Goal: Task Accomplishment & Management: Use online tool/utility

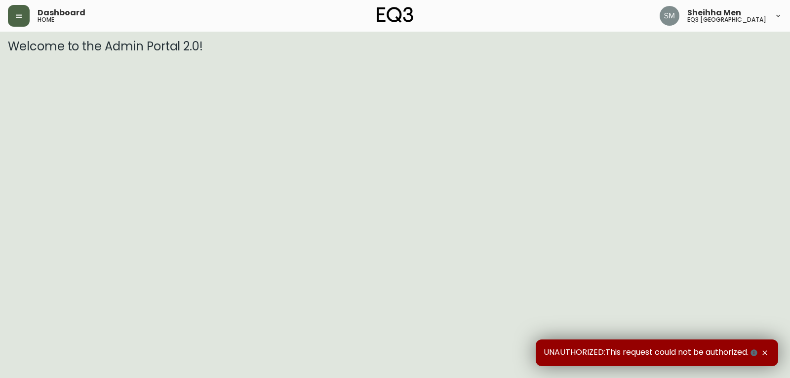
click at [12, 14] on button "button" at bounding box center [19, 16] width 22 height 22
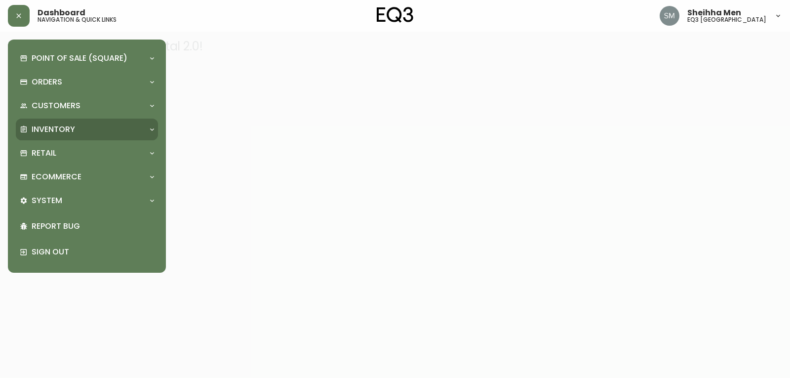
click at [75, 125] on div "Inventory" at bounding box center [82, 129] width 124 height 11
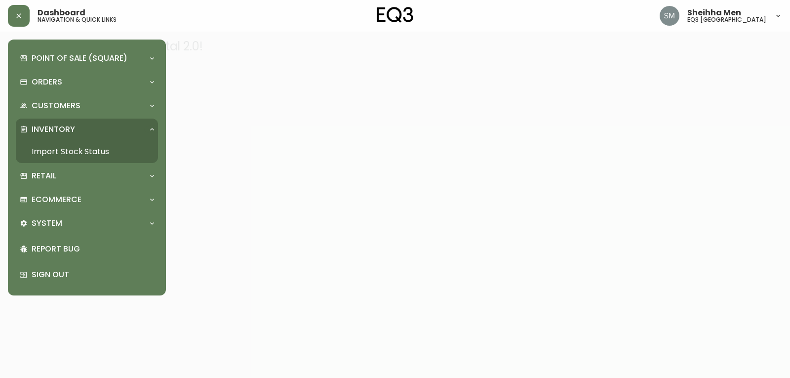
click at [72, 148] on link "Import Stock Status" at bounding box center [87, 151] width 142 height 23
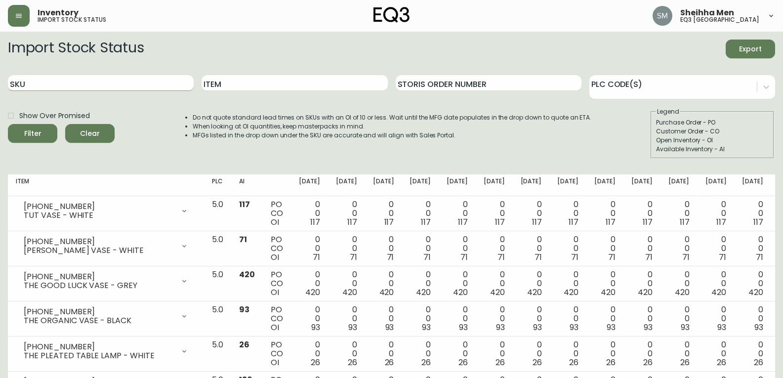
click at [160, 81] on input "SKU" at bounding box center [101, 83] width 186 height 16
paste input "[PHONE_NUMBER]"
click at [42, 126] on button "Filter" at bounding box center [32, 133] width 49 height 19
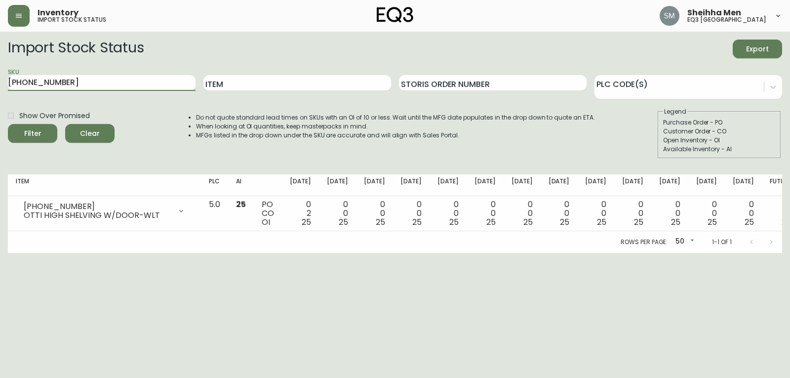
drag, startPoint x: 63, startPoint y: 82, endPoint x: 0, endPoint y: 82, distance: 62.7
click at [0, 82] on main "Import Stock Status Export SKU [PHONE_NUMBER] Item Storis Order Number PLC Code…" at bounding box center [395, 142] width 790 height 221
paste input "[PHONE_NUMBER]"
click at [39, 132] on div "Filter" at bounding box center [32, 133] width 17 height 12
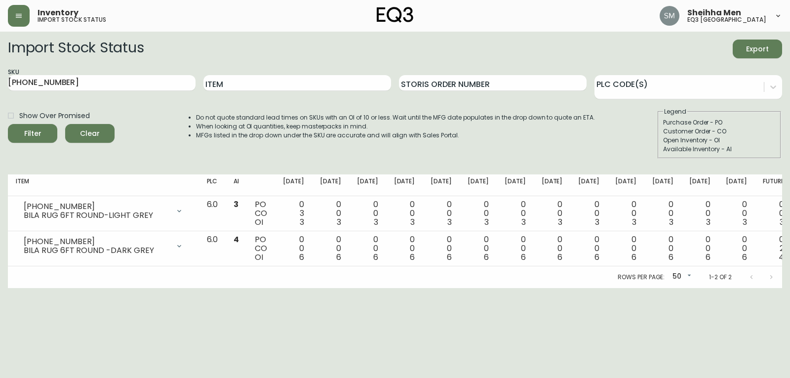
click at [291, 288] on html "Inventory import stock status Sheihha Men eq3 [GEOGRAPHIC_DATA] Import Stock St…" at bounding box center [395, 144] width 790 height 288
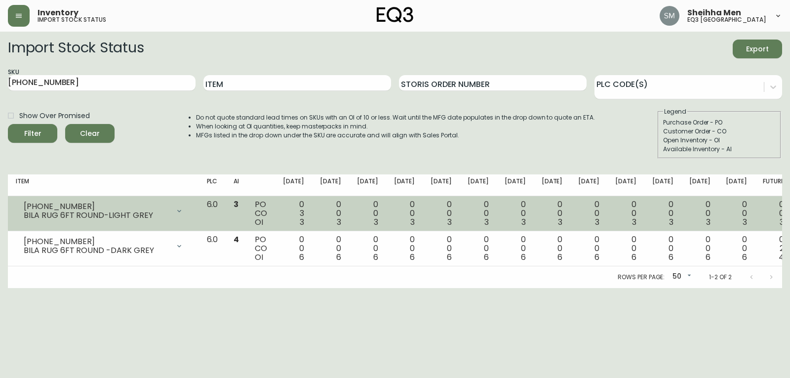
click at [341, 212] on div "0 0 3" at bounding box center [330, 213] width 21 height 27
click at [341, 221] on span "3" at bounding box center [339, 221] width 4 height 11
click at [341, 219] on div "0 0 3" at bounding box center [330, 213] width 21 height 27
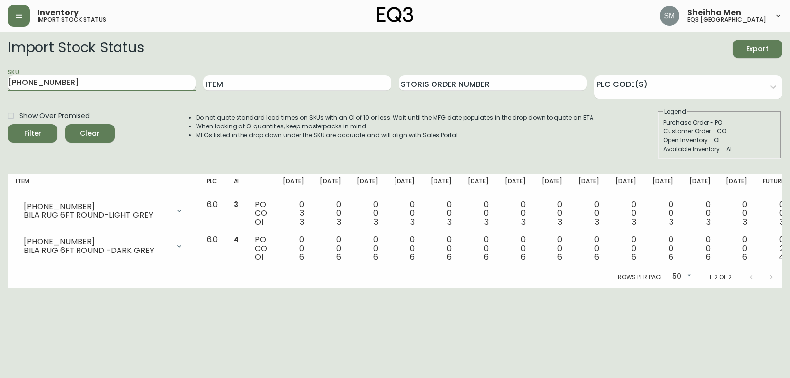
drag, startPoint x: 164, startPoint y: 78, endPoint x: 47, endPoint y: 86, distance: 117.3
click at [48, 83] on input "[PHONE_NUMBER]" at bounding box center [102, 83] width 188 height 16
paste input "3020-373-4-C"
drag, startPoint x: 139, startPoint y: 81, endPoint x: 16, endPoint y: 83, distance: 123.4
click at [16, 83] on input "3190-278-3020-373-4-C" at bounding box center [102, 83] width 188 height 16
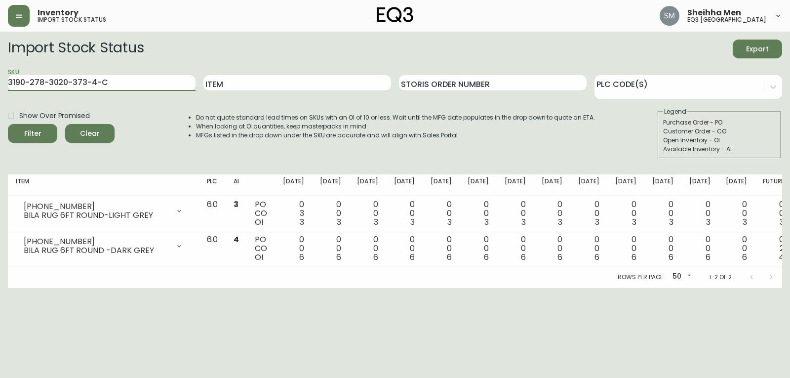
paste input "text"
drag, startPoint x: 91, startPoint y: 82, endPoint x: 0, endPoint y: 79, distance: 90.9
click at [0, 79] on main "Import Stock Status Export SKU 313020-373-4-C Item Storis Order Number PLC Code…" at bounding box center [395, 160] width 790 height 256
paste input "text"
click at [26, 139] on div "Filter" at bounding box center [32, 133] width 17 height 12
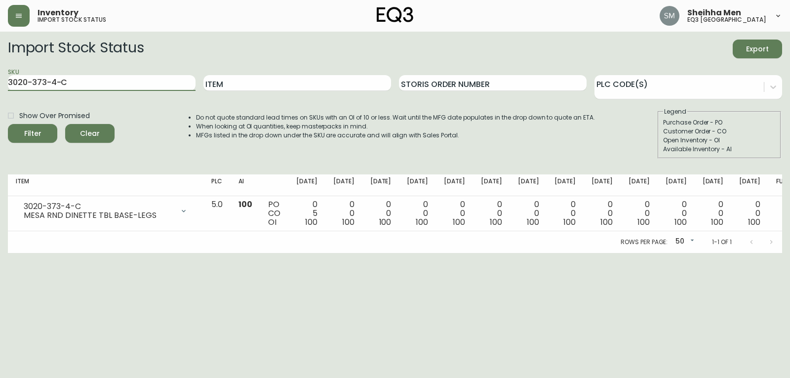
drag, startPoint x: 99, startPoint y: 83, endPoint x: 0, endPoint y: 85, distance: 98.8
click at [0, 85] on main "Import Stock Status Export SKU 3020-373-4-C Item Storis Order Number PLC Code(s…" at bounding box center [395, 142] width 790 height 221
paste input "4-49-A"
click at [27, 135] on icon "submit" at bounding box center [29, 132] width 10 height 10
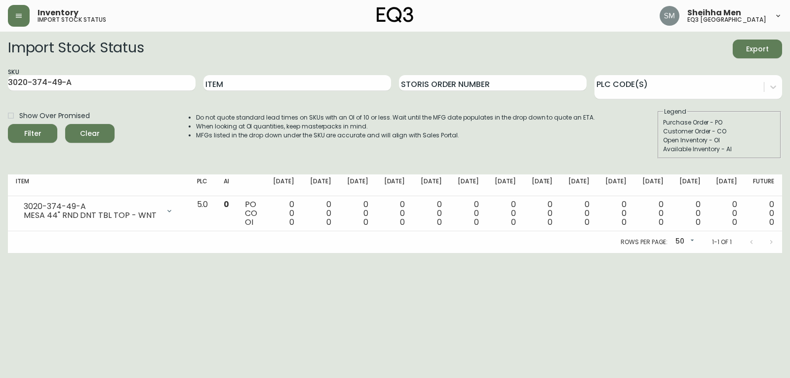
drag, startPoint x: 84, startPoint y: 82, endPoint x: 0, endPoint y: 77, distance: 84.6
click at [0, 77] on main "Import Stock Status Export SKU 3020-374-49-A Item Storis Order Number PLC Code(…" at bounding box center [395, 142] width 790 height 221
paste input "1"
click at [29, 124] on button "Filter" at bounding box center [32, 133] width 49 height 19
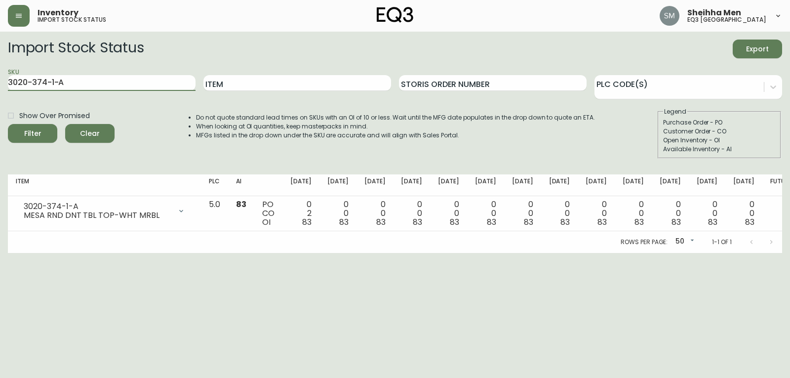
drag, startPoint x: 85, startPoint y: 88, endPoint x: 0, endPoint y: 92, distance: 85.5
click at [0, 92] on main "Import Stock Status Export SKU 3020-374-1-A Item Storis Order Number PLC Code(s…" at bounding box center [395, 142] width 790 height 221
paste input "87-1"
click at [41, 126] on button "Filter" at bounding box center [32, 133] width 49 height 19
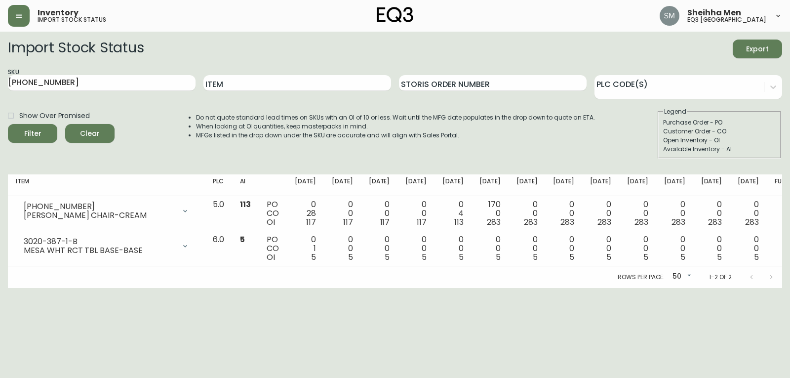
click at [744, 288] on html "Inventory import stock status Sheihha Men eq3 [GEOGRAPHIC_DATA] Import Stock St…" at bounding box center [395, 144] width 790 height 288
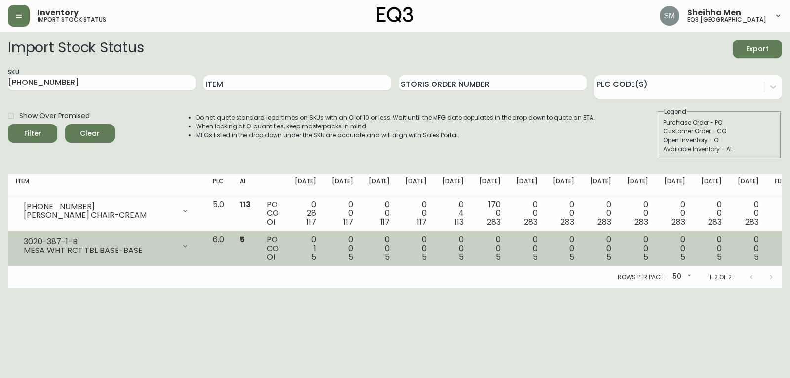
click at [259, 237] on td "5" at bounding box center [245, 248] width 27 height 35
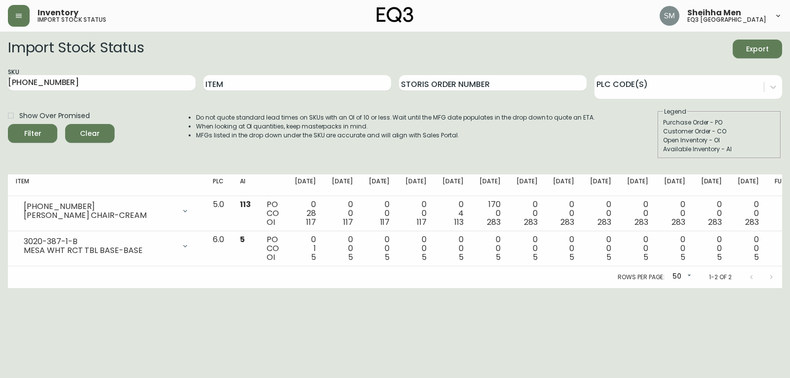
click at [450, 288] on html "Inventory import stock status Sheihha Men eq3 [GEOGRAPHIC_DATA] Import Stock St…" at bounding box center [395, 144] width 790 height 288
click at [456, 288] on html "Inventory import stock status Sheihha Men eq3 [GEOGRAPHIC_DATA] Import Stock St…" at bounding box center [395, 144] width 790 height 288
click at [487, 288] on html "Inventory import stock status Sheihha Men eq3 [GEOGRAPHIC_DATA] Import Stock St…" at bounding box center [395, 144] width 790 height 288
click at [678, 50] on div "Import Stock Status Export" at bounding box center [395, 48] width 774 height 19
click at [220, 288] on html "Inventory import stock status Sheihha Men eq3 [GEOGRAPHIC_DATA] Import Stock St…" at bounding box center [395, 144] width 790 height 288
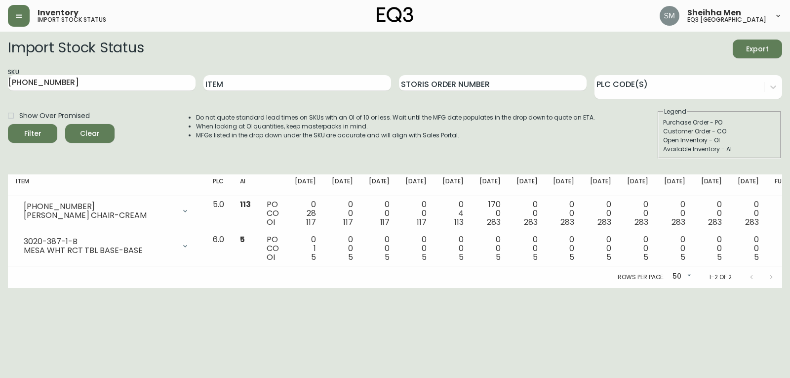
click at [715, 60] on form "Import Stock Status Export SKU [PHONE_NUMBER] Item Storis Order Number PLC Code…" at bounding box center [395, 98] width 774 height 119
drag, startPoint x: 85, startPoint y: 79, endPoint x: 0, endPoint y: 83, distance: 85.5
click at [0, 83] on main "Import Stock Status Export SKU [PHONE_NUMBER] Item Storis Order Number PLC Code…" at bounding box center [395, 160] width 790 height 256
paste input "74-1-A"
click at [35, 130] on div "Filter" at bounding box center [32, 133] width 17 height 12
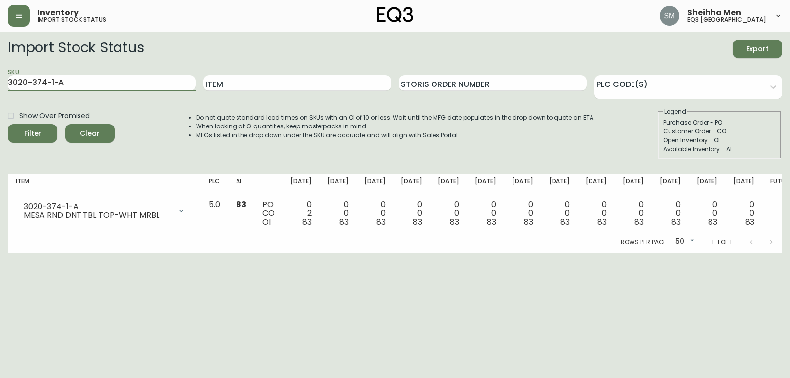
drag, startPoint x: 164, startPoint y: 80, endPoint x: 0, endPoint y: 80, distance: 164.4
click at [0, 80] on main "Import Stock Status Export SKU 3020-374-1-A Item Storis Order Number PLC Code(s…" at bounding box center [395, 142] width 790 height 221
paste input "3-4-B"
click at [45, 133] on span "Filter" at bounding box center [33, 133] width 34 height 12
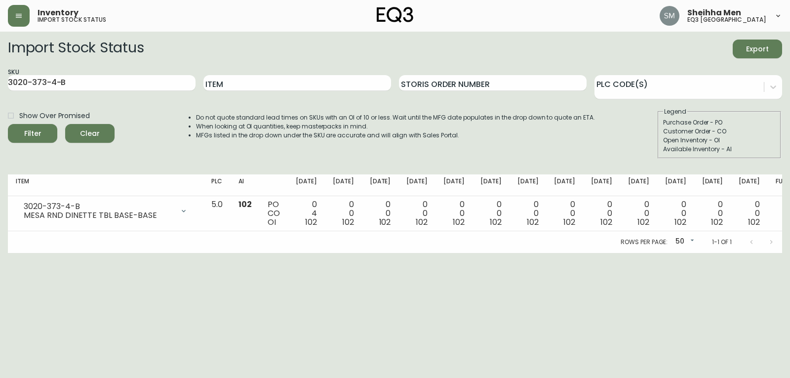
drag, startPoint x: 111, startPoint y: 86, endPoint x: 0, endPoint y: 84, distance: 111.1
click at [0, 84] on main "Import Stock Status Export SKU 3020-373-4-B Item Storis Order Number PLC Code(s…" at bounding box center [395, 142] width 790 height 221
paste input "C"
click at [29, 139] on span "Filter" at bounding box center [32, 133] width 17 height 12
drag, startPoint x: 110, startPoint y: 81, endPoint x: 0, endPoint y: 70, distance: 110.7
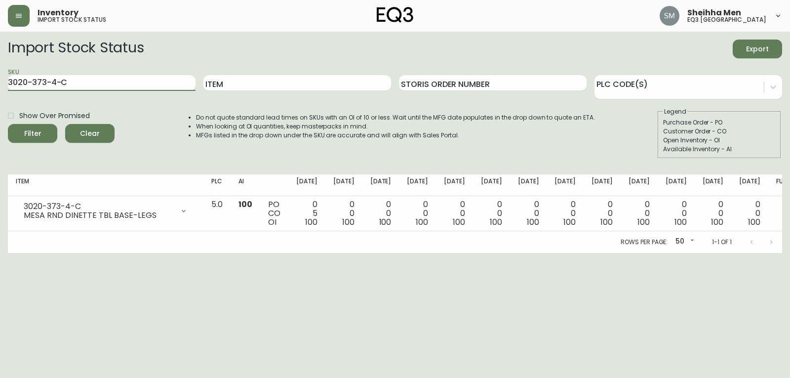
click at [0, 70] on main "Import Stock Status Export SKU 3020-373-4-C Item Storis Order Number PLC Code(s…" at bounding box center [395, 142] width 790 height 221
paste input "4-1-A"
click at [39, 134] on div "Filter" at bounding box center [32, 133] width 17 height 12
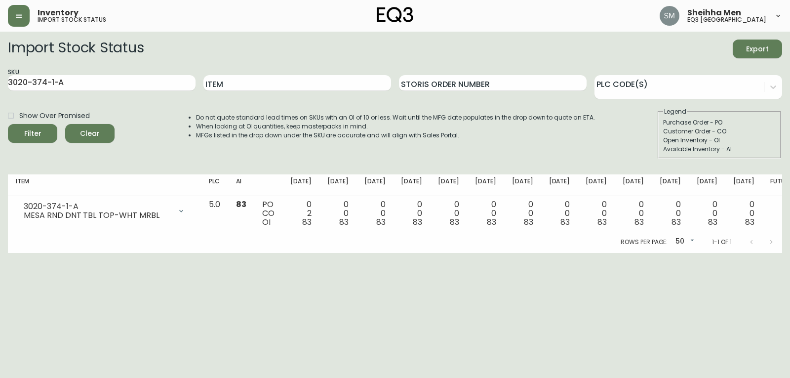
click at [708, 63] on form "Import Stock Status Export SKU 3020-374-1-A Item Storis Order Number PLC Code(s…" at bounding box center [395, 98] width 774 height 119
drag, startPoint x: 138, startPoint y: 80, endPoint x: 0, endPoint y: 85, distance: 137.8
click at [0, 85] on main "Import Stock Status Export SKU 3020-374-1-A Item Storis Order Number PLC Code(s…" at bounding box center [395, 142] width 790 height 221
paste input "3-4-C"
click at [32, 131] on icon "submit" at bounding box center [28, 131] width 11 height 11
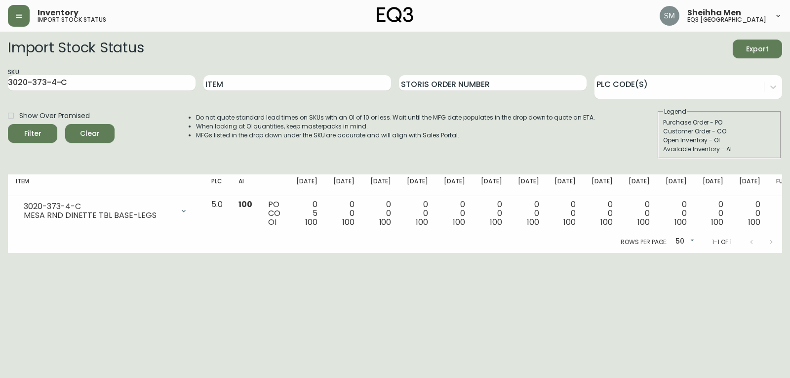
drag, startPoint x: 130, startPoint y: 84, endPoint x: 0, endPoint y: 92, distance: 130.1
click at [0, 92] on main "Import Stock Status Export SKU 3020-373-4-C Item Storis Order Number PLC Code(s…" at bounding box center [395, 142] width 790 height 221
paste input "87-1"
click at [32, 140] on button "Filter" at bounding box center [32, 133] width 49 height 19
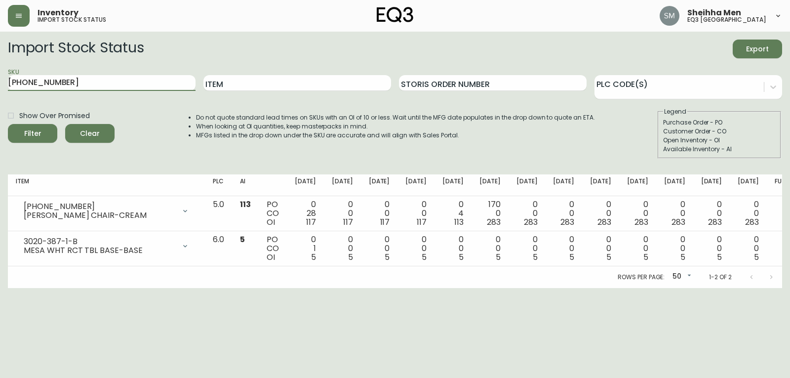
drag, startPoint x: 149, startPoint y: 87, endPoint x: 0, endPoint y: 99, distance: 149.5
click at [0, 99] on main "Import Stock Status Export SKU [PHONE_NUMBER] Item Storis Order Number PLC Code…" at bounding box center [395, 160] width 790 height 256
paste input "[PHONE_NUMBER]"
click at [26, 131] on icon "submit" at bounding box center [29, 132] width 14 height 14
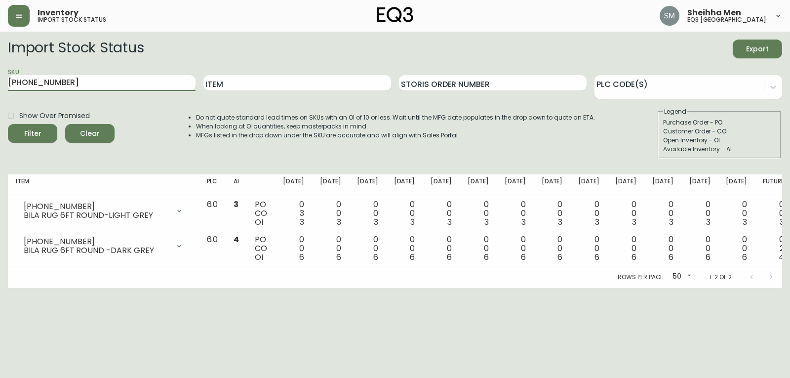
drag, startPoint x: 132, startPoint y: 77, endPoint x: 0, endPoint y: 90, distance: 132.5
click at [0, 87] on main "Import Stock Status Export SKU [PHONE_NUMBER] Item Storis Order Number PLC Code…" at bounding box center [395, 160] width 790 height 256
paste input "[PHONE_NUMBER]"
click at [19, 130] on span "Filter" at bounding box center [33, 133] width 34 height 12
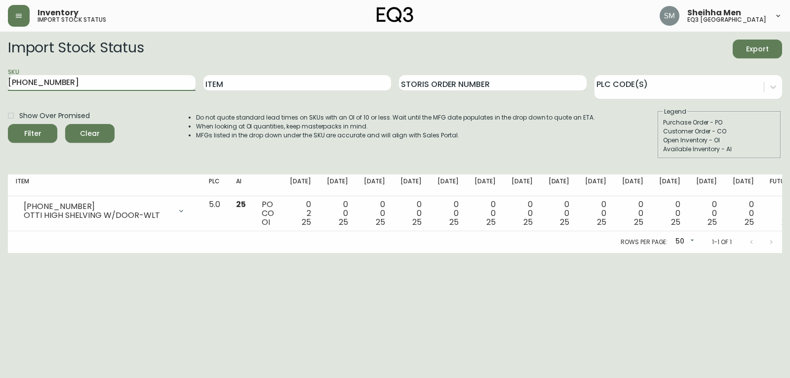
drag, startPoint x: 116, startPoint y: 79, endPoint x: 0, endPoint y: 88, distance: 116.4
click at [0, 88] on main "Import Stock Status Export SKU [PHONE_NUMBER] Item Storis Order Number PLC Code…" at bounding box center [395, 142] width 790 height 221
paste input "374-1-A"
click at [29, 128] on icon "submit" at bounding box center [29, 132] width 10 height 10
click at [692, 58] on div "Import Stock Status Export" at bounding box center [395, 48] width 774 height 19
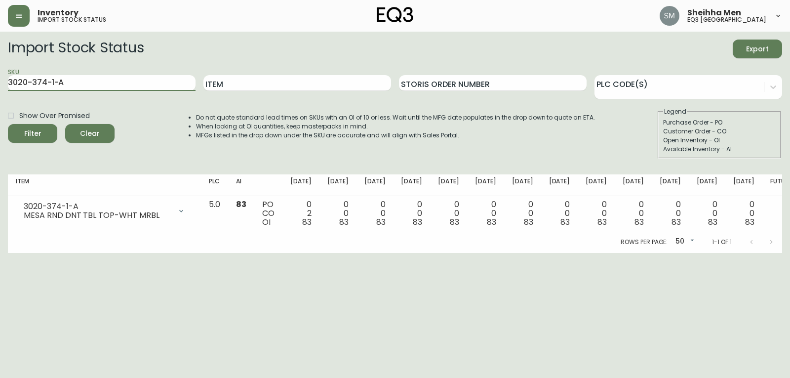
drag, startPoint x: 120, startPoint y: 79, endPoint x: 0, endPoint y: 84, distance: 120.6
click at [0, 77] on main "Import Stock Status Export SKU 3020-374-1-A Item Storis Order Number PLC Code(s…" at bounding box center [395, 142] width 790 height 221
paste input "[PHONE_NUMBER]"
type input "[PHONE_NUMBER]"
click at [22, 143] on div "Show Over Promised Filter Clear" at bounding box center [61, 132] width 107 height 51
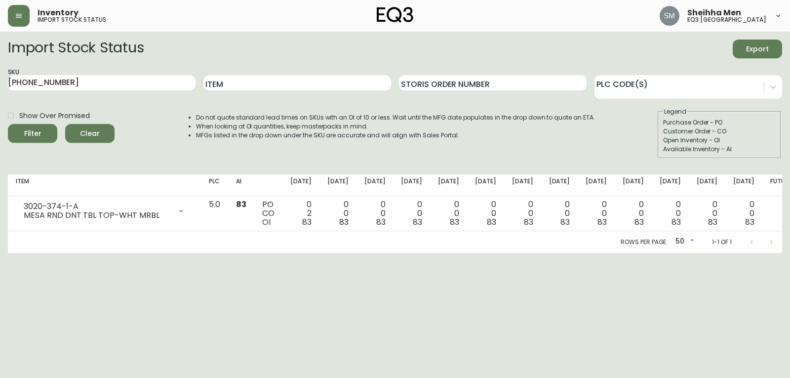
click at [22, 137] on span "Filter" at bounding box center [33, 133] width 34 height 12
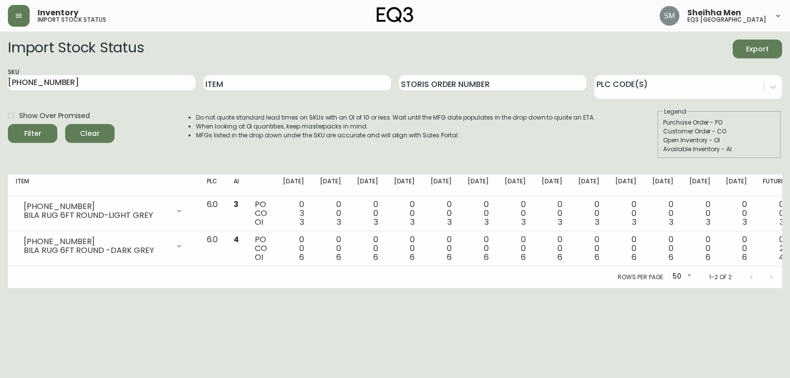
click at [680, 56] on div "Import Stock Status Export" at bounding box center [395, 48] width 774 height 19
